Goal: Communication & Community: Answer question/provide support

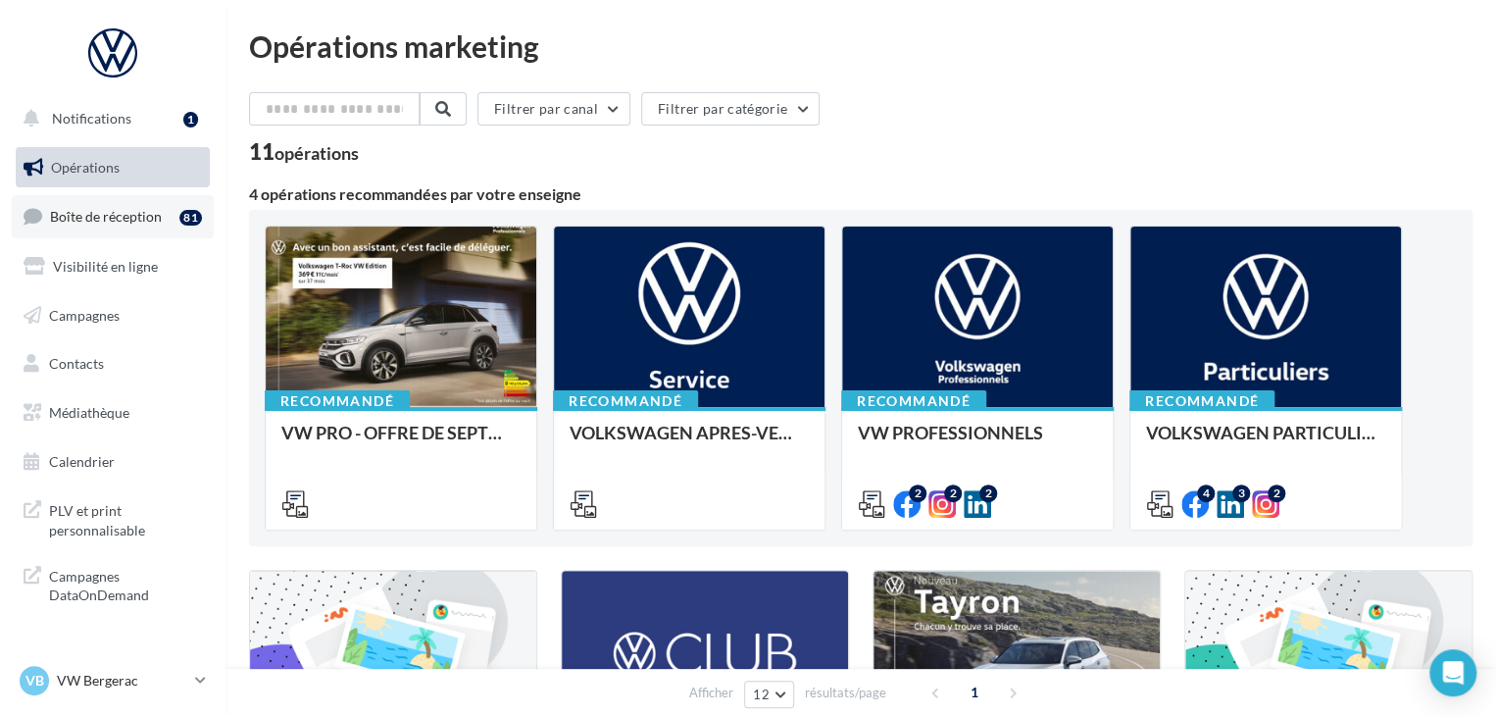
click at [169, 203] on link "Boîte de réception 81" at bounding box center [113, 216] width 202 height 42
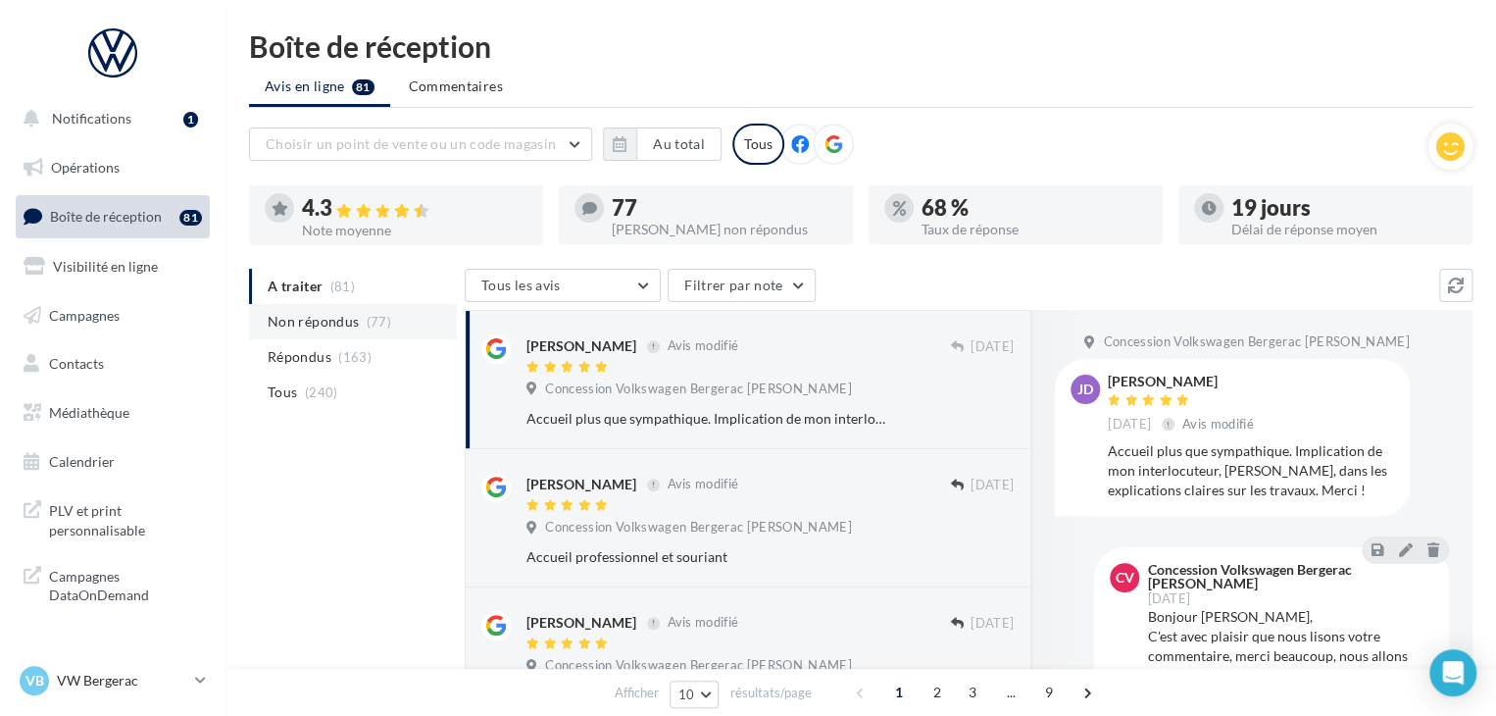
click at [353, 325] on span "Non répondus" at bounding box center [313, 322] width 91 height 20
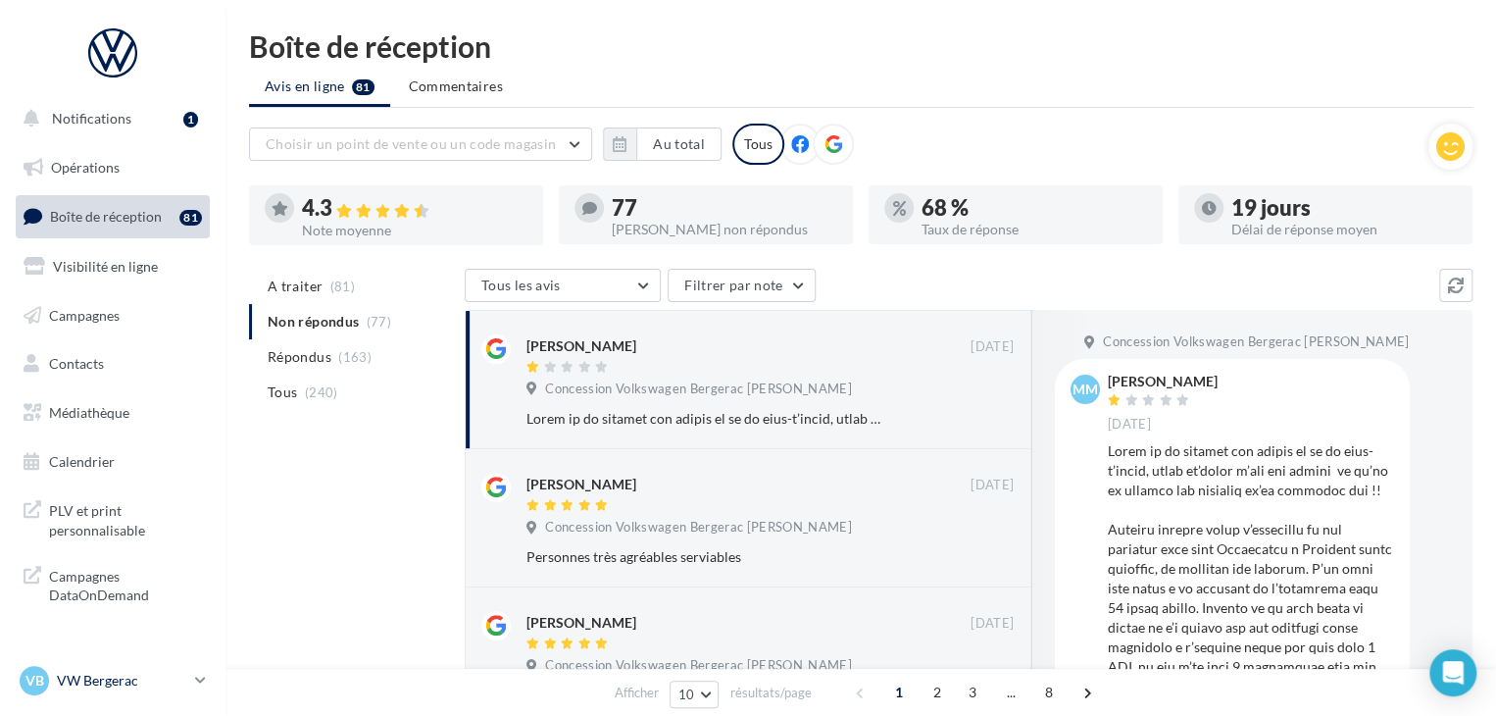
click at [144, 680] on p "VW Bergerac" at bounding box center [122, 681] width 130 height 20
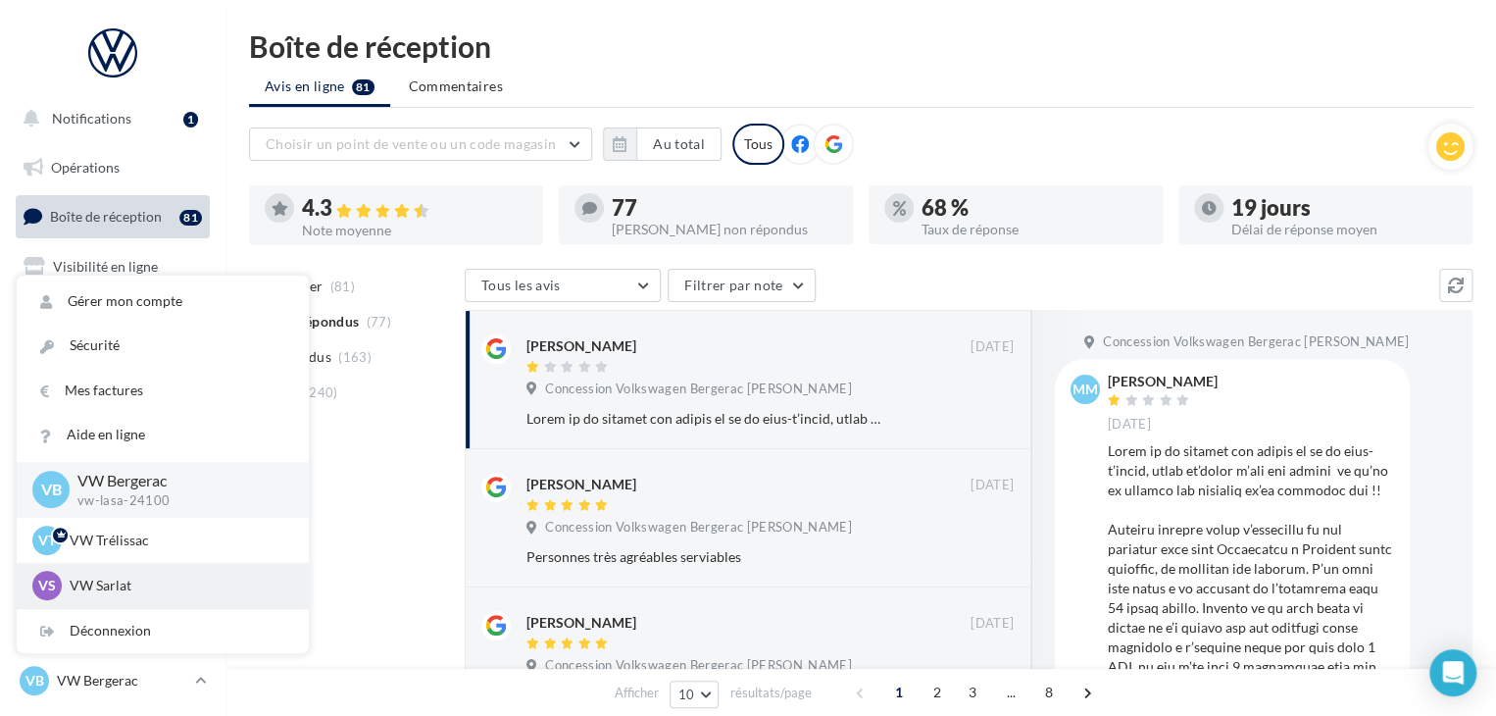
click at [139, 589] on p "VW Sarlat" at bounding box center [178, 586] width 216 height 20
